Goal: Task Accomplishment & Management: Manage account settings

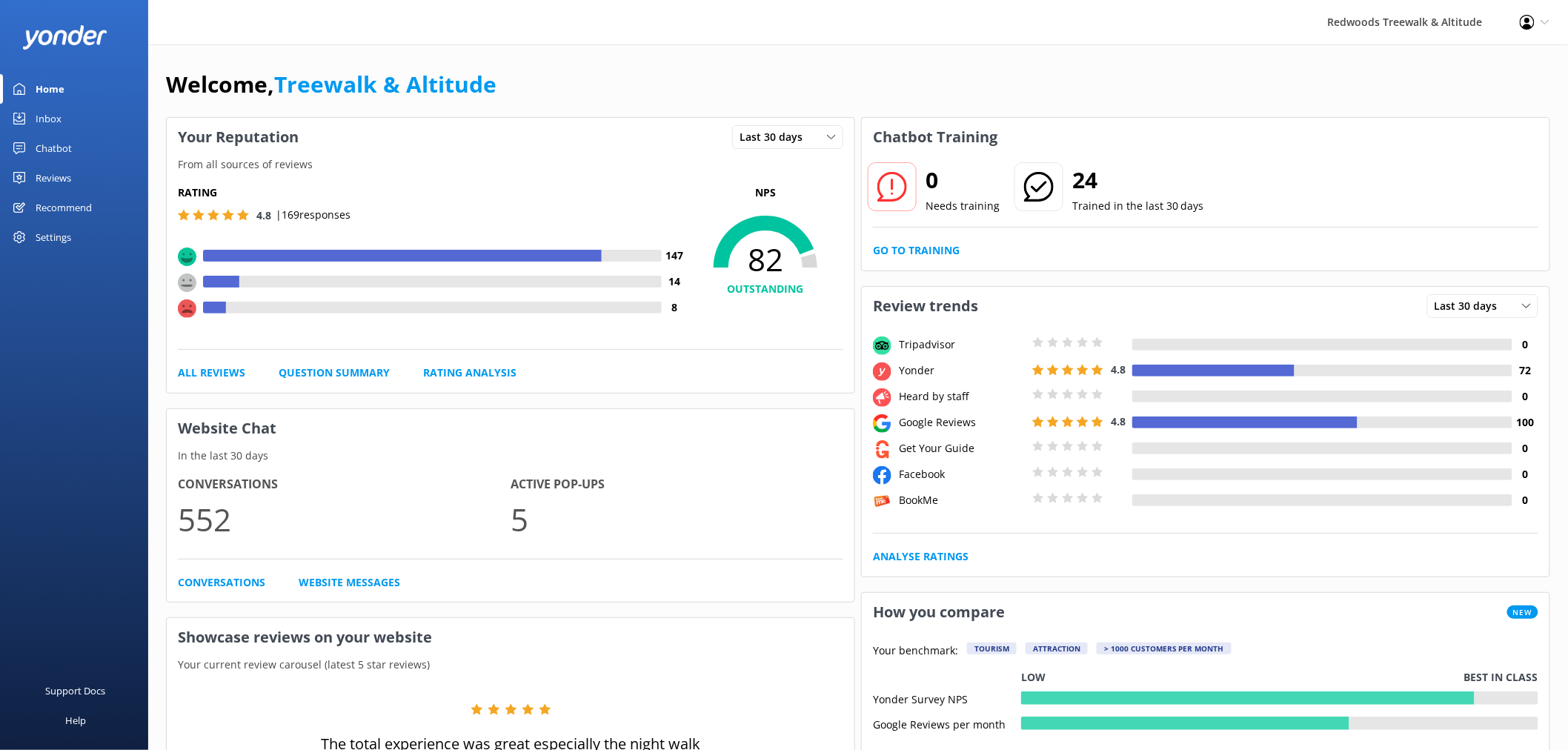
click at [54, 166] on div "Reviews" at bounding box center [53, 178] width 35 height 30
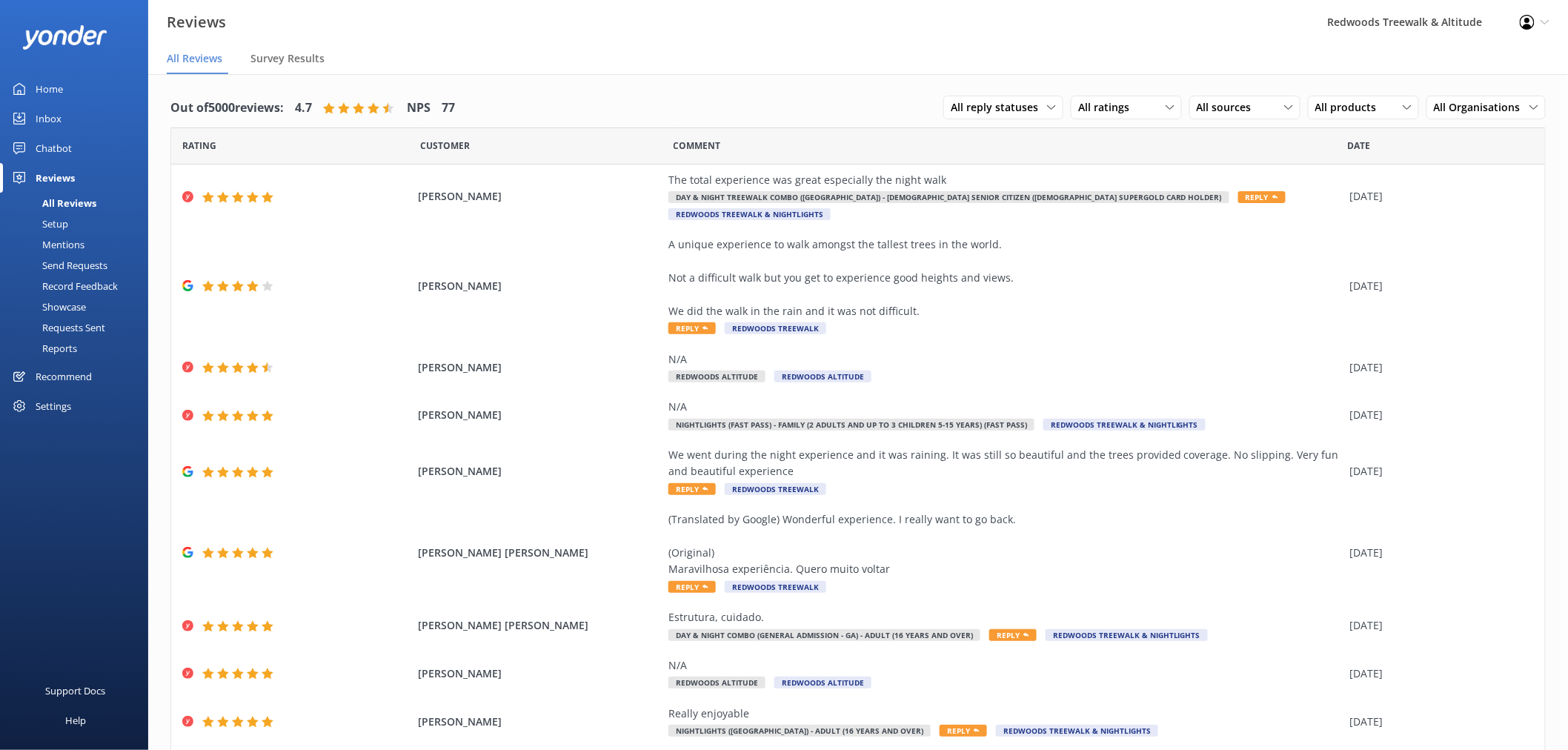
click at [78, 113] on link "Inbox" at bounding box center [74, 118] width 148 height 30
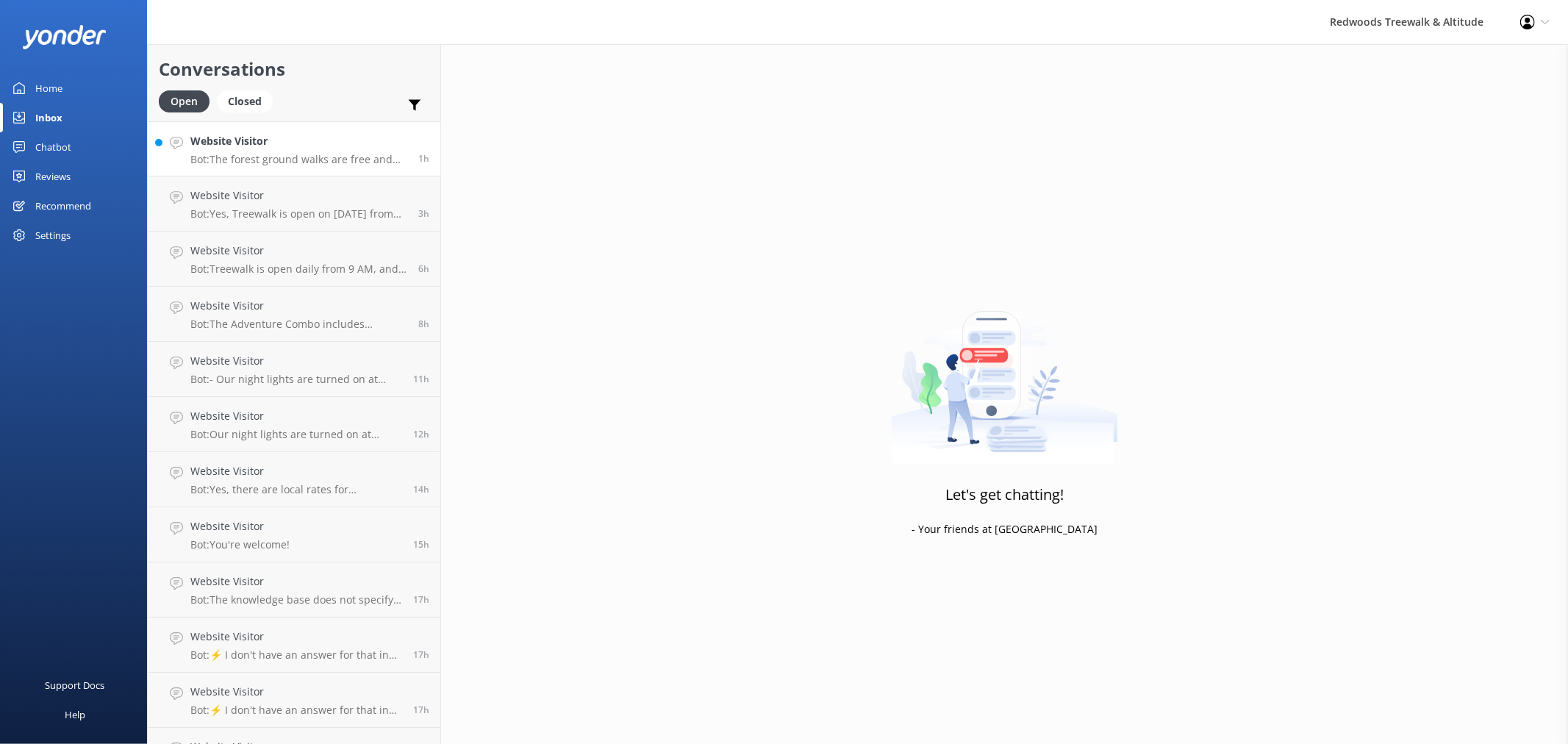
click at [256, 143] on h4 "Website Visitor" at bounding box center [299, 141] width 217 height 16
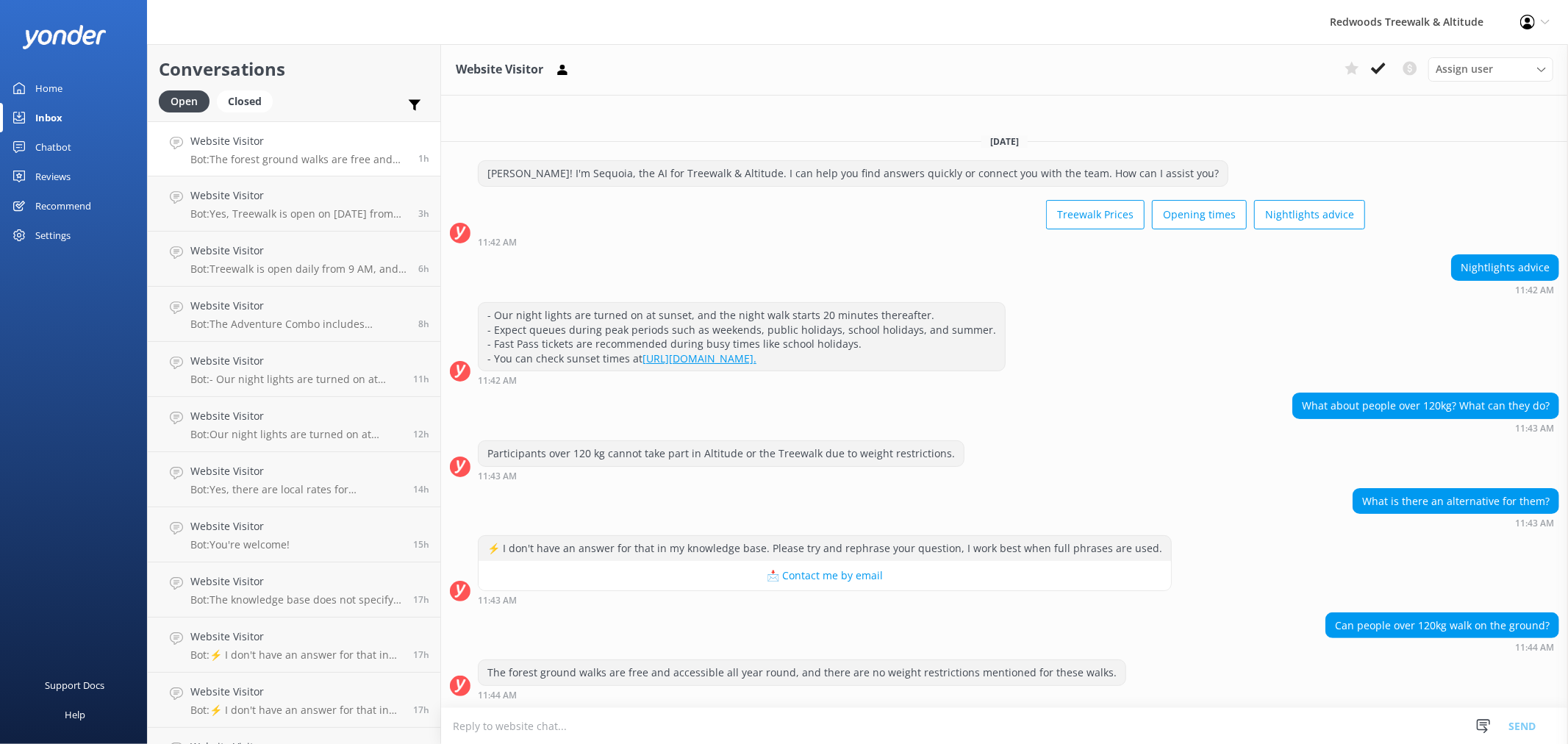
click at [88, 81] on link "Home" at bounding box center [73, 88] width 147 height 30
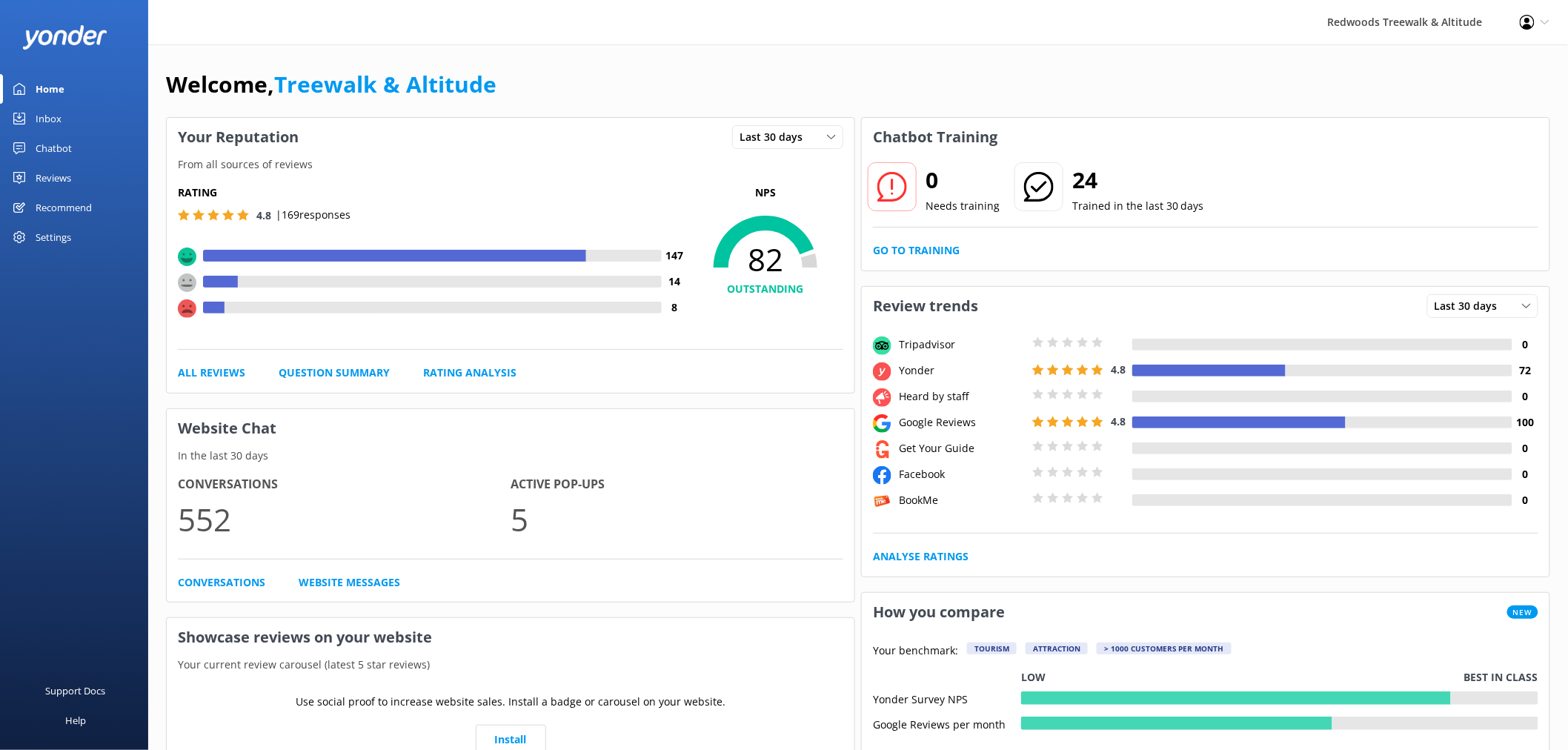
click at [64, 175] on div "Reviews" at bounding box center [53, 178] width 35 height 30
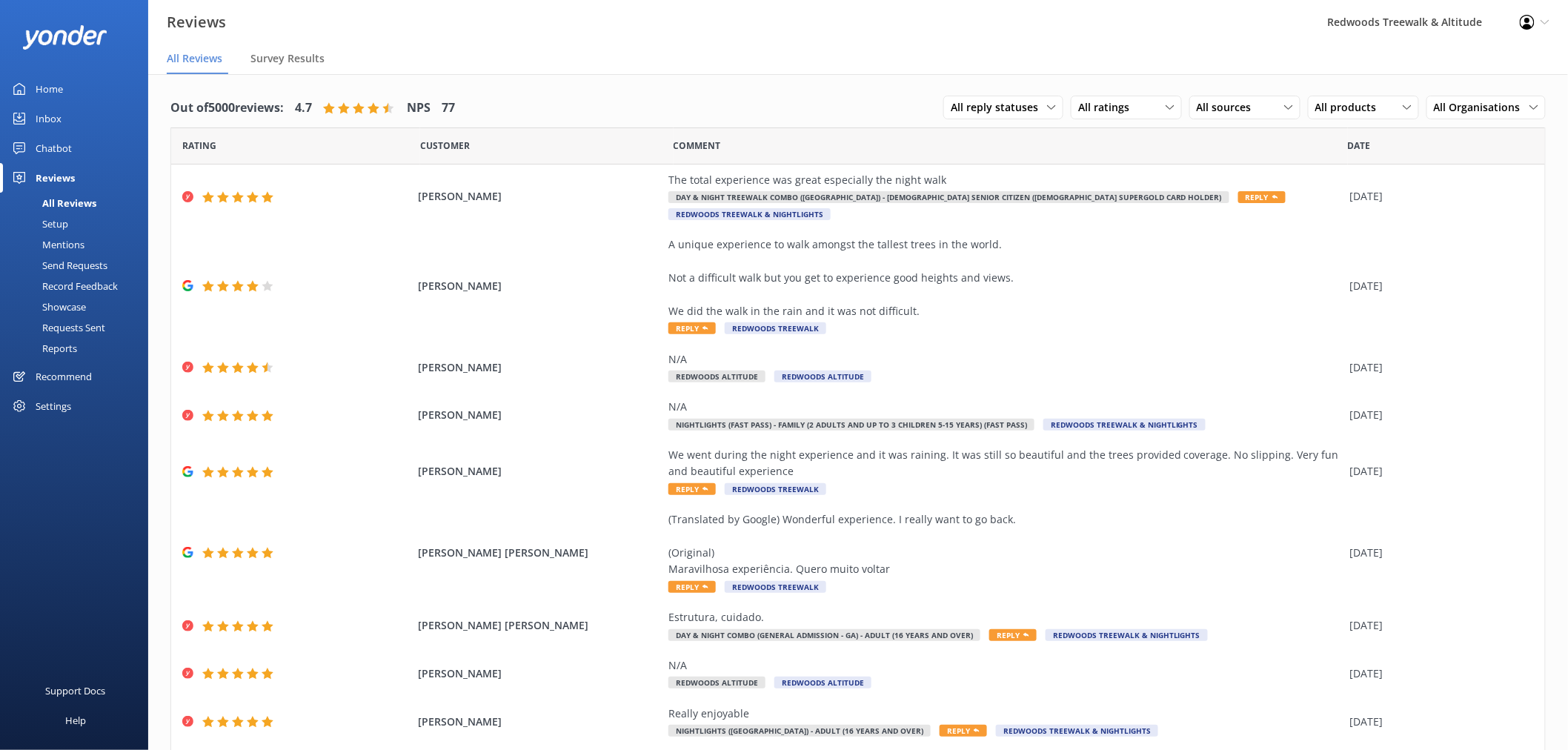
click at [84, 115] on link "Inbox" at bounding box center [74, 118] width 148 height 30
